Goal: Task Accomplishment & Management: Manage account settings

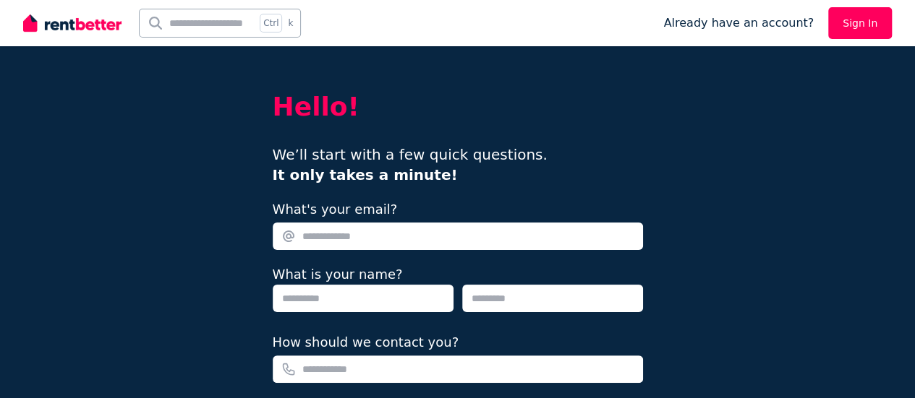
click at [74, 33] on img at bounding box center [72, 23] width 98 height 22
click at [66, 27] on img at bounding box center [72, 23] width 98 height 22
click at [80, 25] on img at bounding box center [72, 23] width 98 height 22
